Goal: Transaction & Acquisition: Purchase product/service

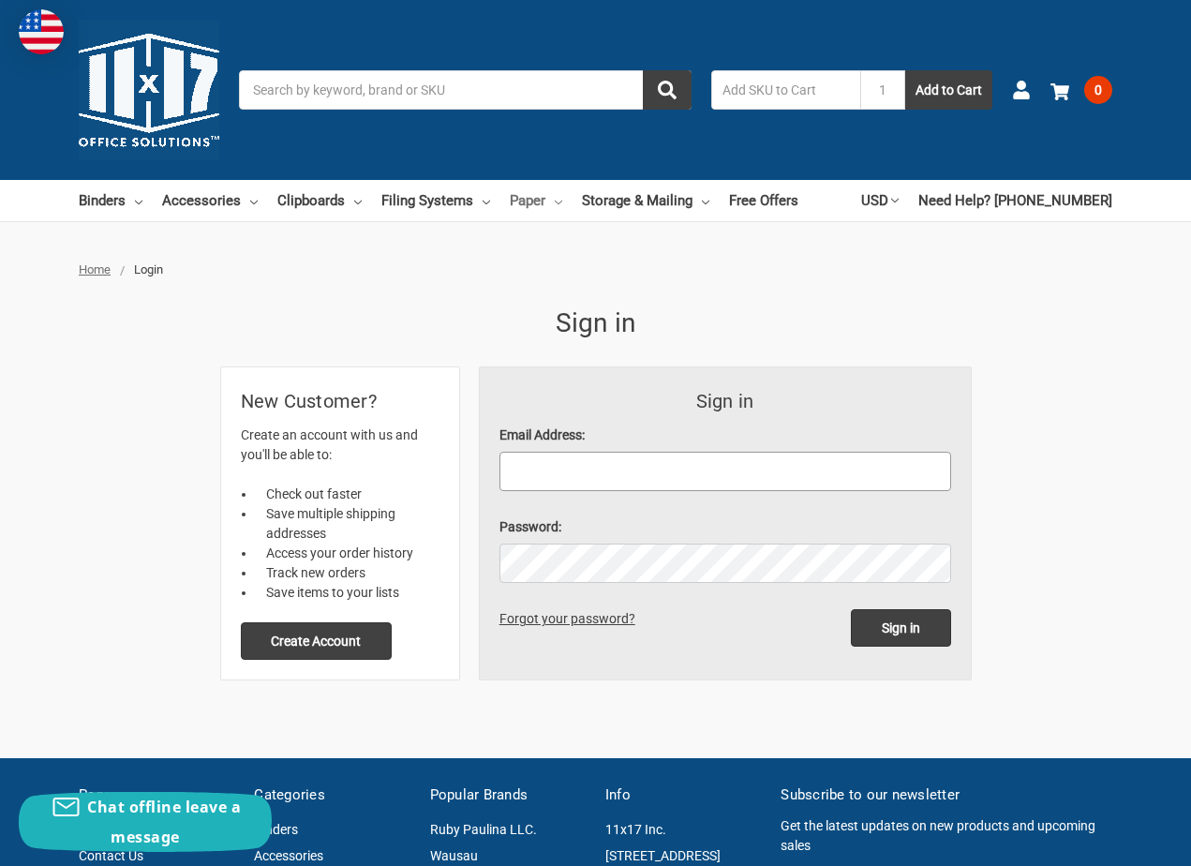
type input "jandcprinting@frontier.com"
click at [541, 199] on link "Paper" at bounding box center [536, 200] width 52 height 41
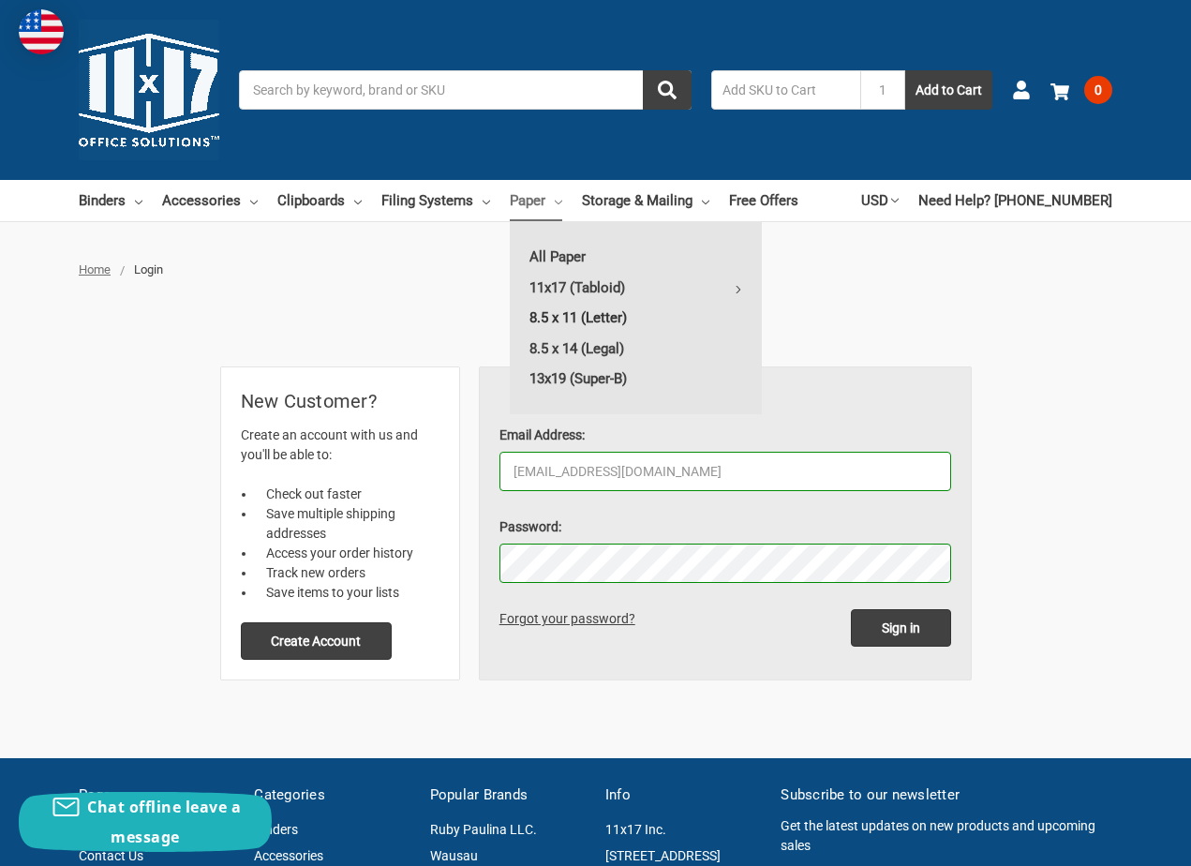
click at [539, 318] on link "8.5 x 11 (Letter)" at bounding box center [636, 318] width 252 height 30
